Goal: Navigation & Orientation: Find specific page/section

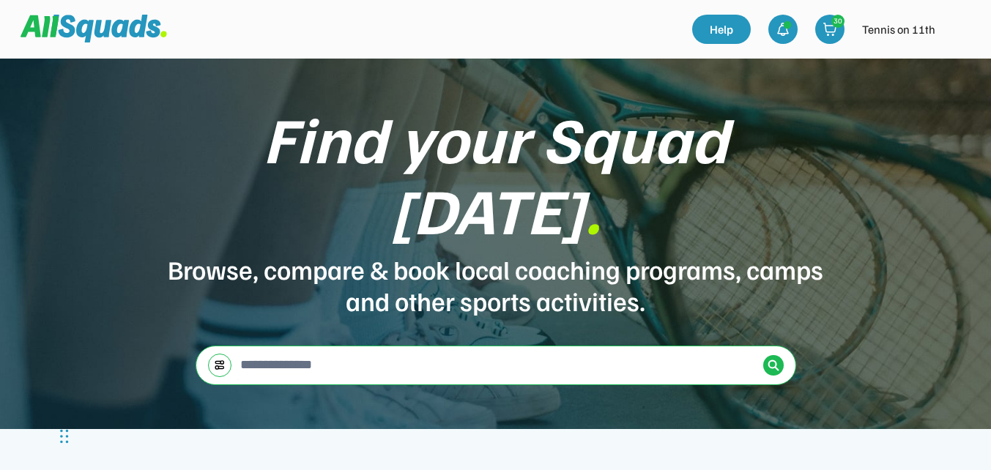
click at [960, 29] on img at bounding box center [958, 29] width 29 height 29
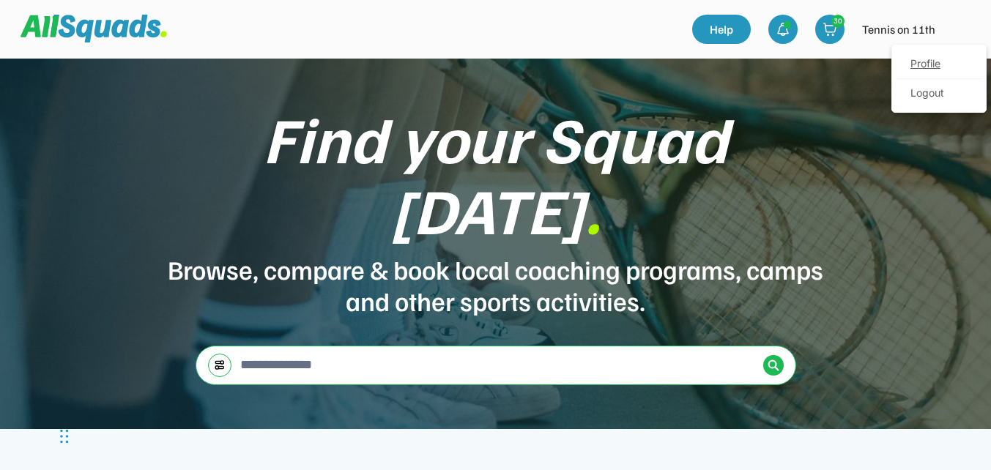
click at [928, 62] on link "Profile" at bounding box center [939, 64] width 86 height 29
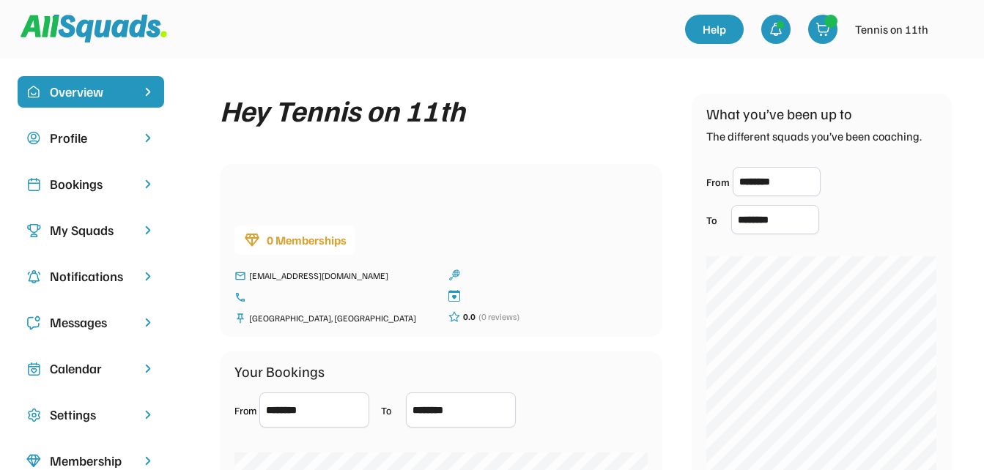
click at [81, 187] on div "Bookings" at bounding box center [91, 184] width 82 height 20
